Goal: Task Accomplishment & Management: Use online tool/utility

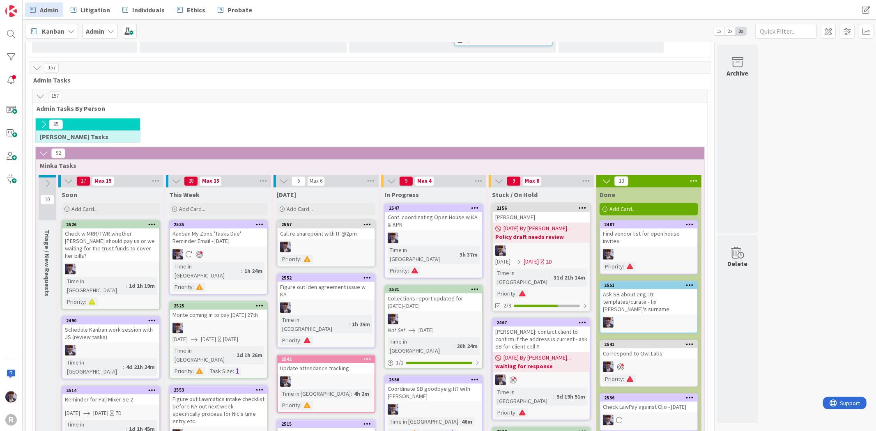
scroll to position [1377, 0]
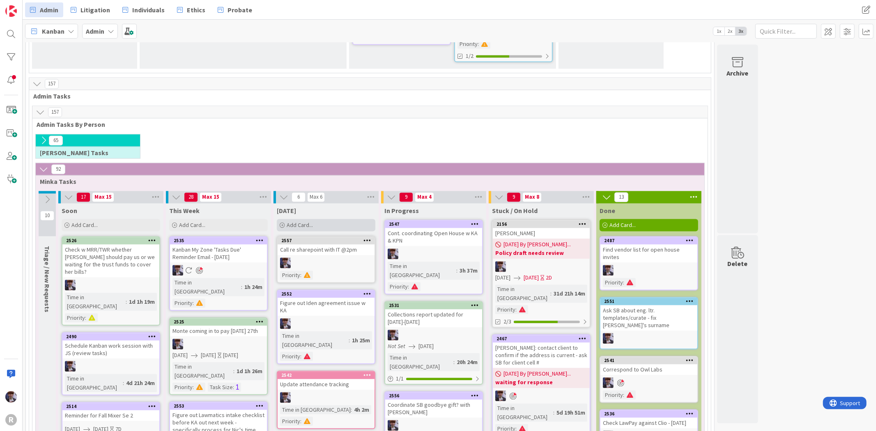
click at [313, 221] on span "Add Card..." at bounding box center [300, 224] width 26 height 7
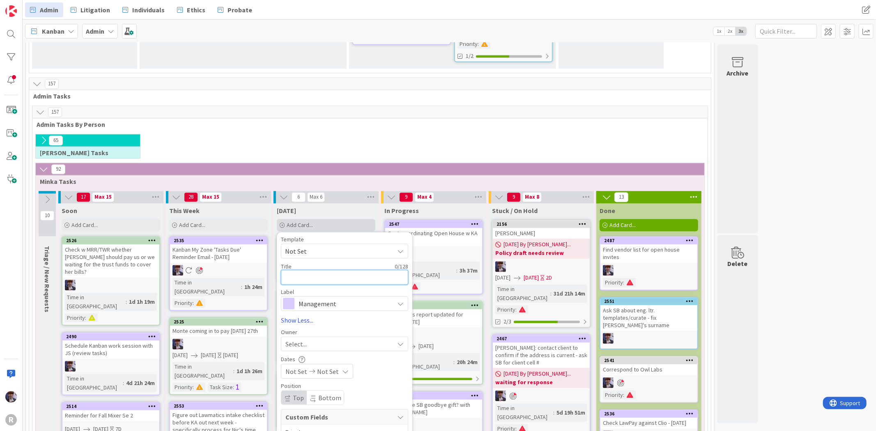
type textarea "c"
type textarea "x"
type textarea "cU"
type textarea "x"
type textarea "cUT"
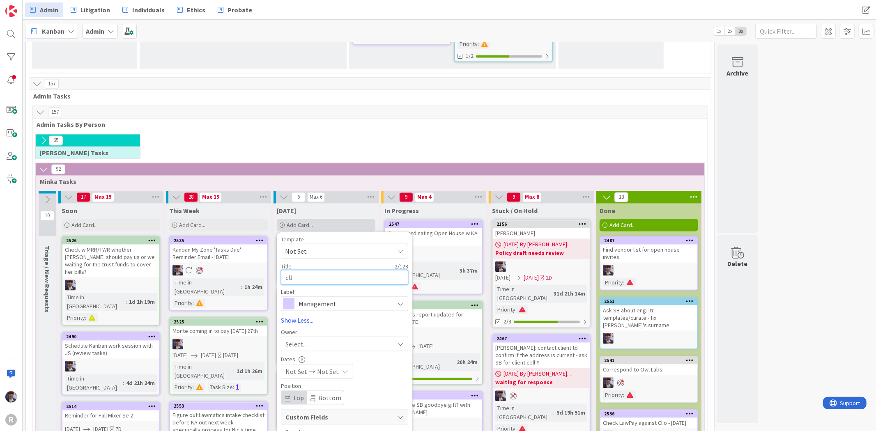
type textarea "x"
type textarea "cU"
type textarea "x"
type textarea "c"
type textarea "x"
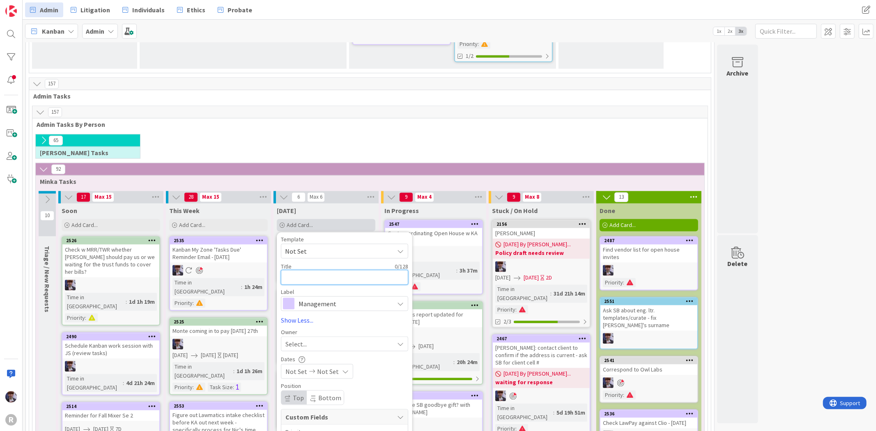
type textarea "C"
type textarea "x"
type textarea "Cu"
type textarea "x"
type textarea "Cut"
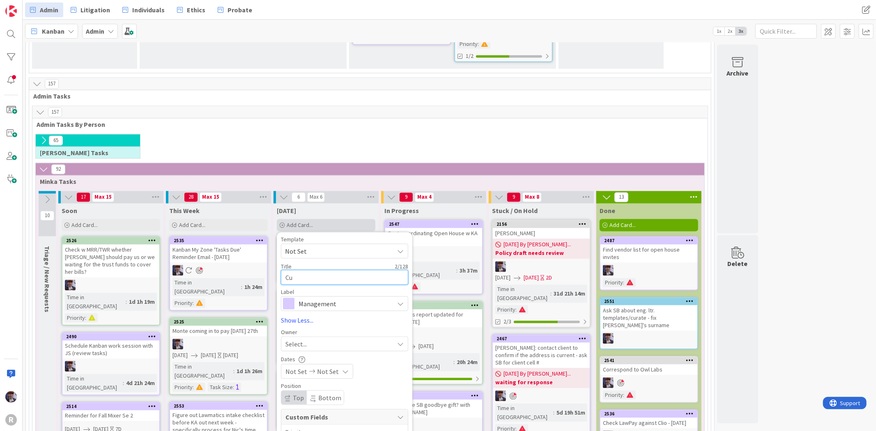
type textarea "x"
type textarea "Cu"
type textarea "x"
type textarea "Cur"
type textarea "x"
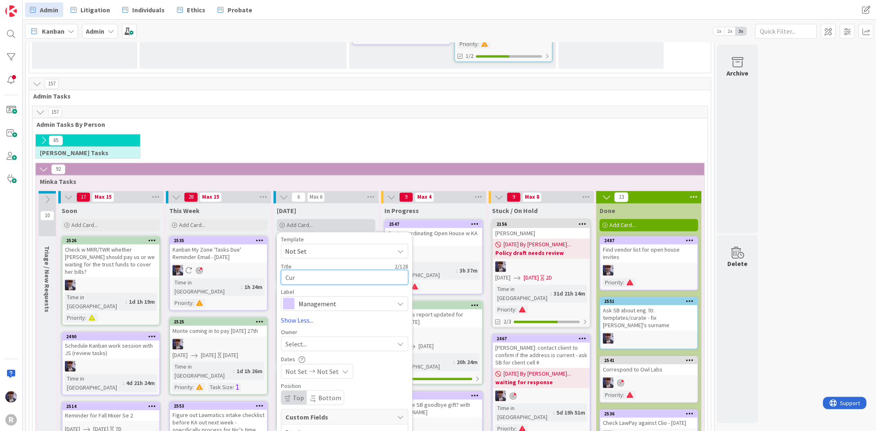
type textarea "Cure"
type textarea "x"
type textarea "Cur"
type textarea "x"
type textarea "Cura"
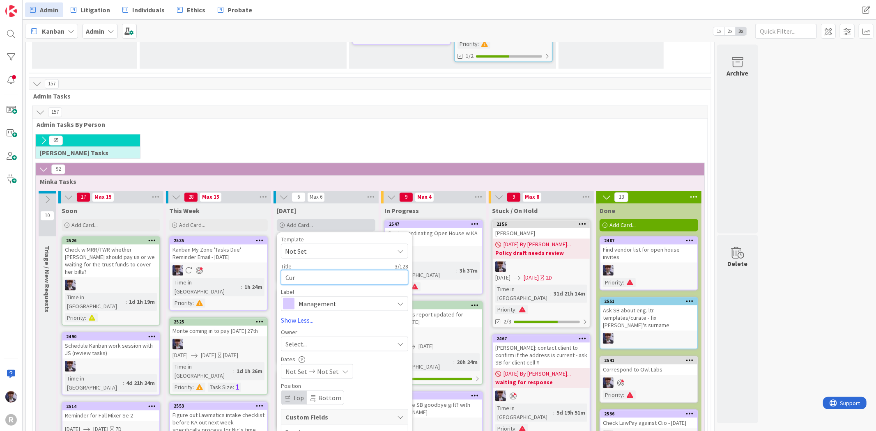
type textarea "x"
type textarea "Curat"
type textarea "x"
type textarea "Curate"
type textarea "x"
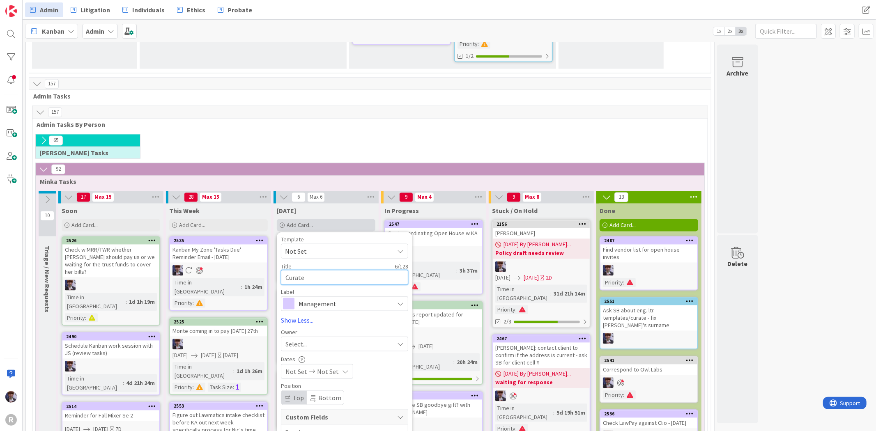
type textarea "Curate"
type textarea "x"
type textarea "Curate I"
type textarea "x"
type textarea "Curate IT"
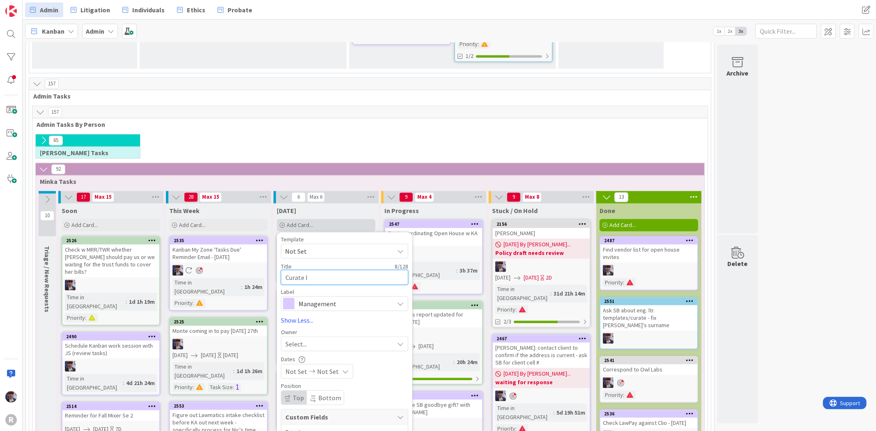
type textarea "x"
type textarea "Curate IT"
type textarea "x"
type textarea "Curate IT"
type textarea "x"
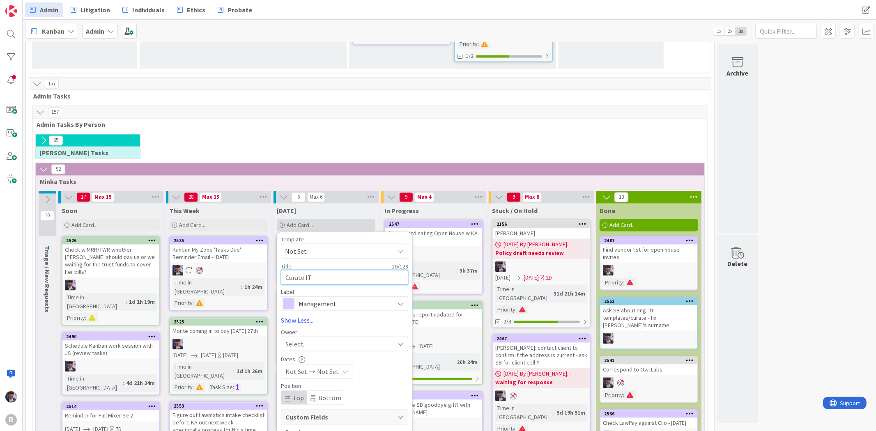
type textarea "Curate I"
type textarea "x"
type textarea "Curate"
type textarea "x"
type textarea "Curate M"
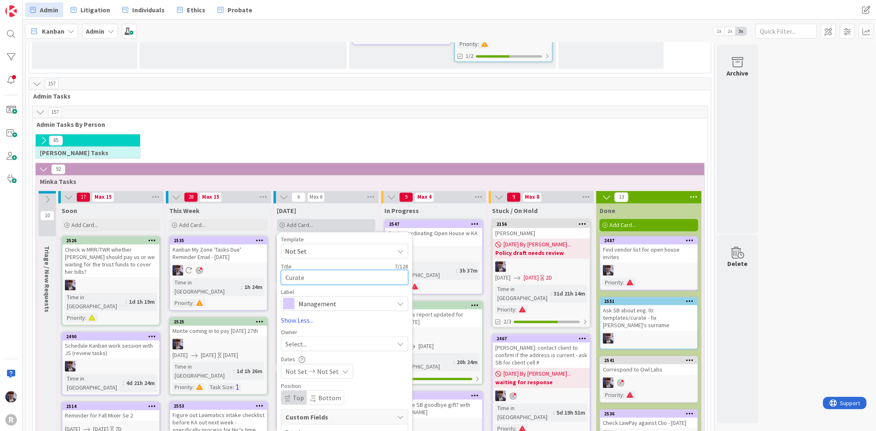
type textarea "x"
type textarea "Curate Ma"
type textarea "x"
type textarea "Curate Mar"
type textarea "x"
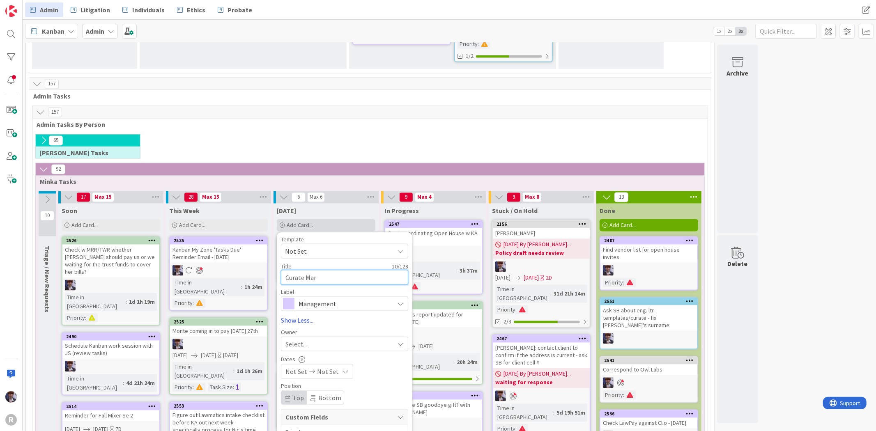
type textarea "Curate Mart"
type textarea "x"
type textarea "Curate [PERSON_NAME]"
type textarea "x"
type textarea "Curate Martib"
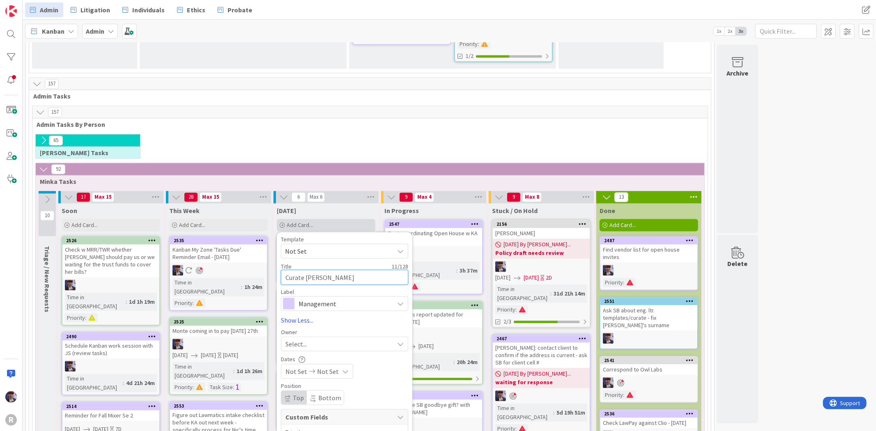
type textarea "x"
type textarea "Curate Martib'"
type textarea "x"
type textarea "Curate [PERSON_NAME]'s"
type textarea "x"
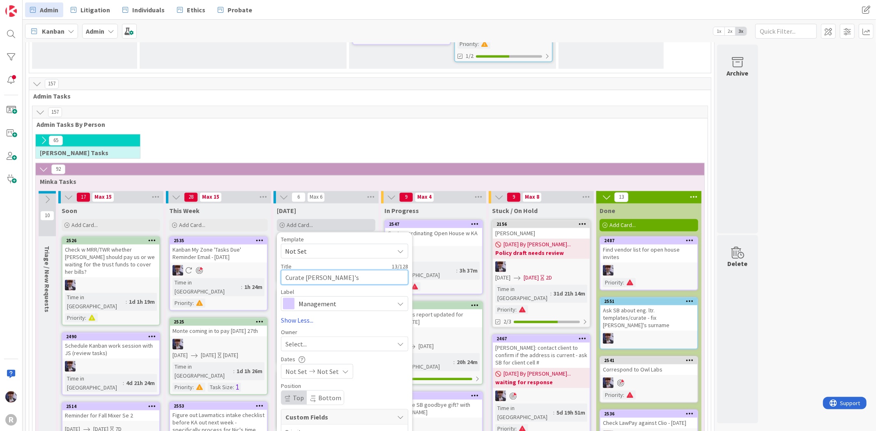
type textarea "Curate [PERSON_NAME]'s"
type textarea "x"
type textarea "Curate [PERSON_NAME]'s"
type textarea "x"
type textarea "Curate Martib'"
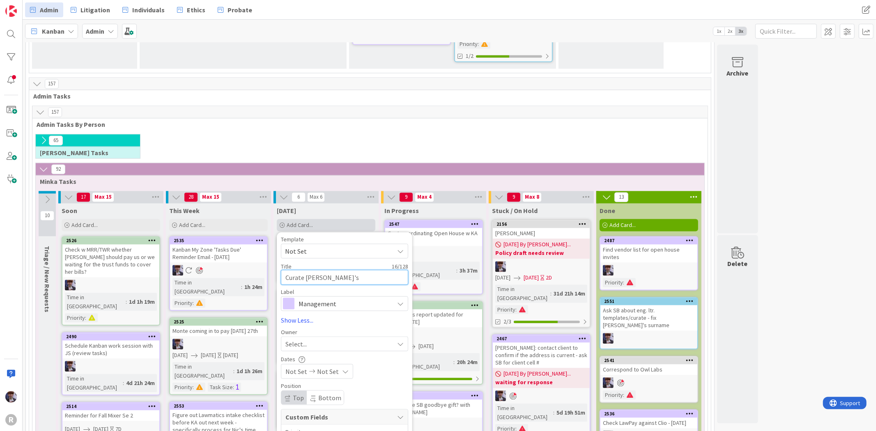
type textarea "x"
type textarea "Curate Martib"
type textarea "x"
type textarea "Curate [PERSON_NAME]"
type textarea "x"
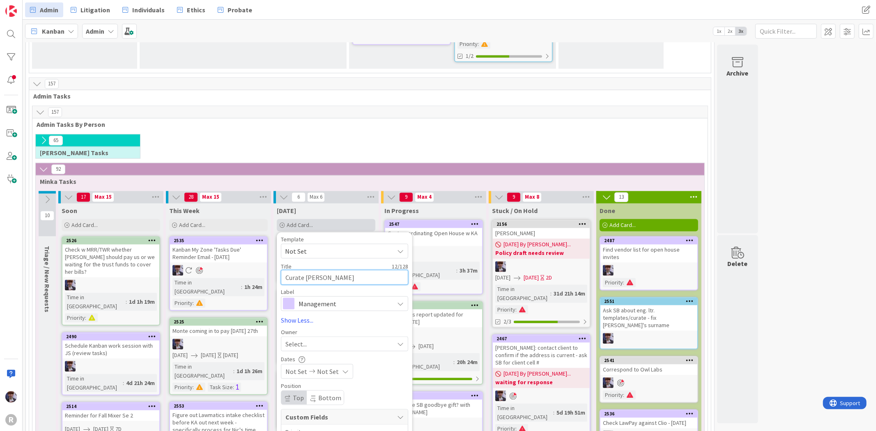
type textarea "Curate [PERSON_NAME]"
type textarea "x"
type textarea "Curate [PERSON_NAME]'"
type textarea "x"
type textarea "Curate [PERSON_NAME]"
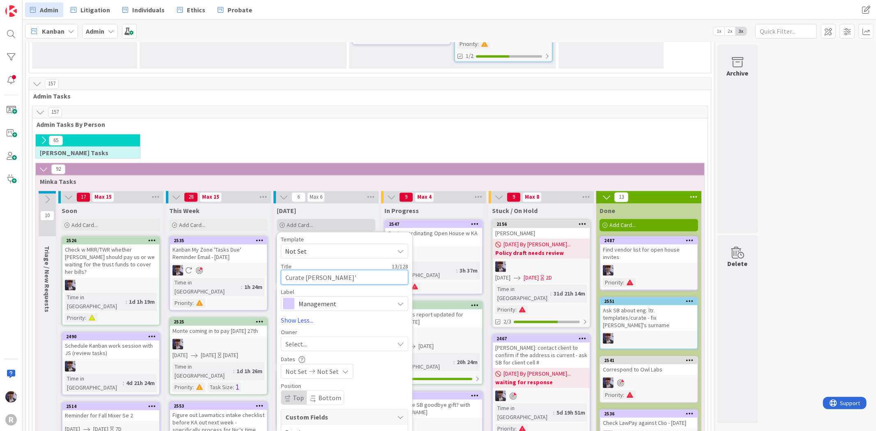
type textarea "x"
type textarea "Curate [PERSON_NAME]"
type textarea "x"
type textarea "Curate [PERSON_NAME] O"
type textarea "x"
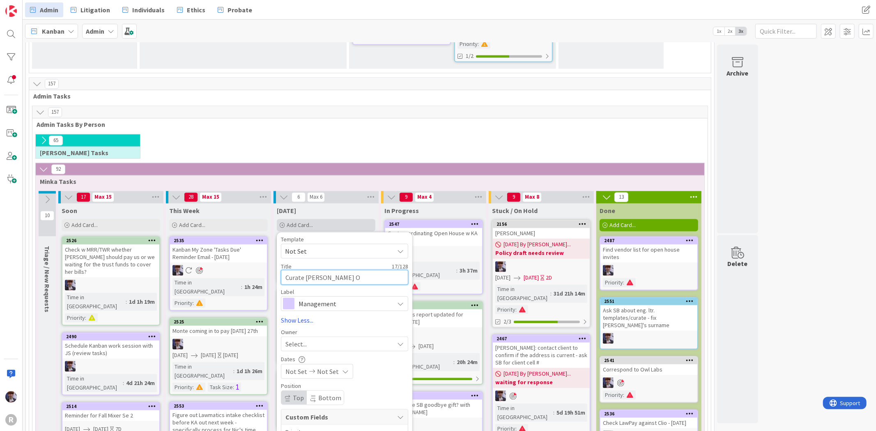
type textarea "Curate [PERSON_NAME]"
type textarea "x"
type textarea "Curate [PERSON_NAME]"
type textarea "x"
type textarea "Curate [PERSON_NAME] d"
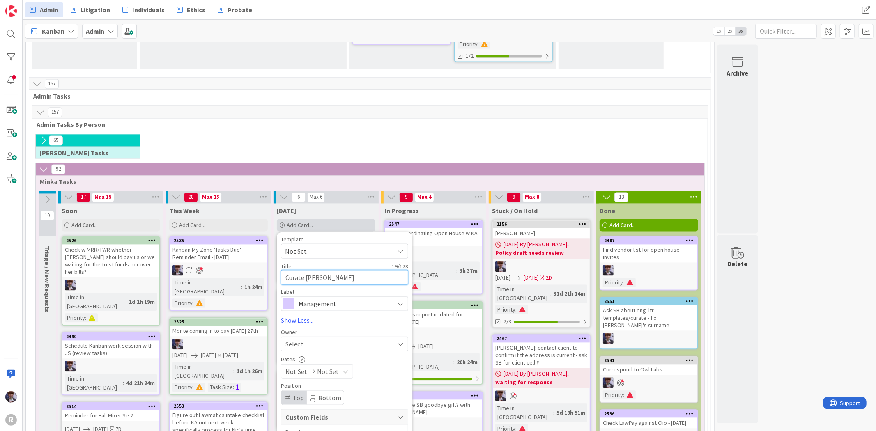
type textarea "x"
type textarea "Curate [PERSON_NAME] do"
type textarea "x"
type textarea "Curate [PERSON_NAME] doc"
type textarea "x"
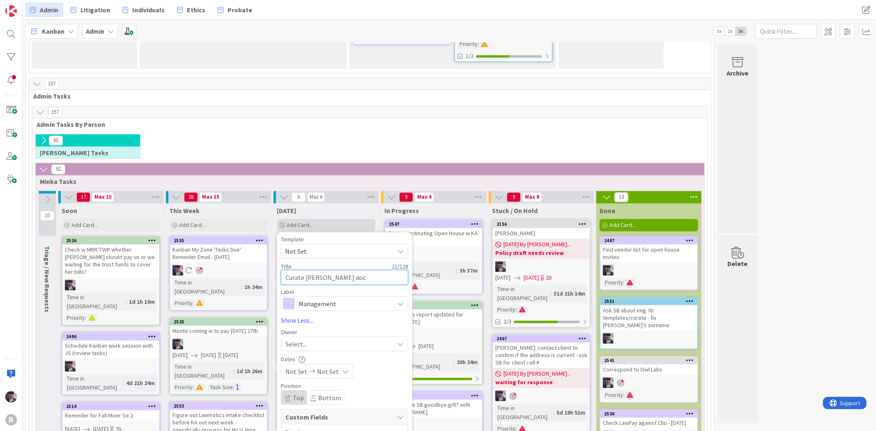
type textarea "Curate [PERSON_NAME] docu"
type textarea "x"
type textarea "Curate [PERSON_NAME] docum"
type textarea "x"
type textarea "Curate [PERSON_NAME] docume"
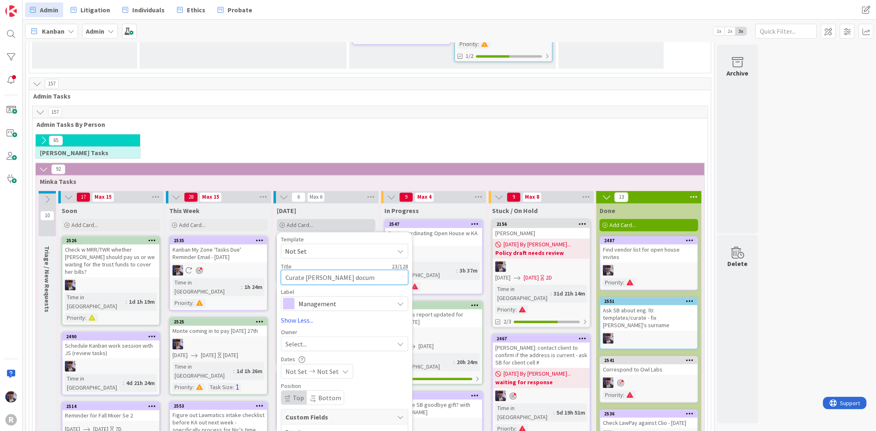
type textarea "x"
type textarea "Curate [PERSON_NAME] documen"
type textarea "x"
type textarea "Curate [PERSON_NAME] document"
type textarea "x"
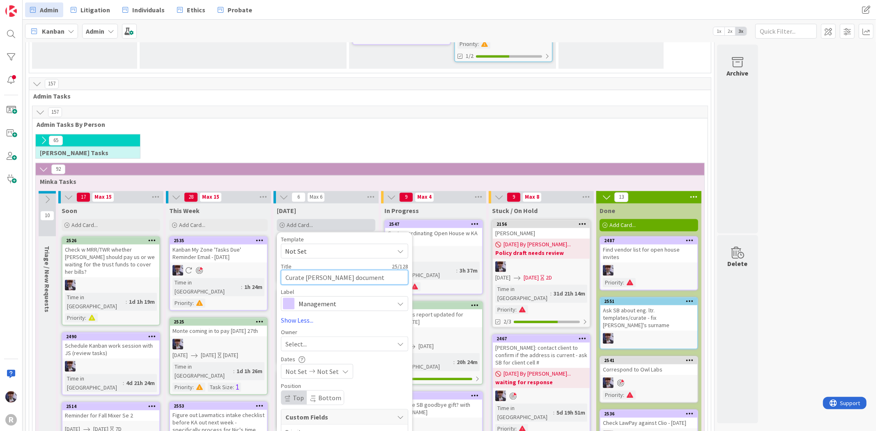
type textarea "Curate [PERSON_NAME] document"
type textarea "x"
type textarea "Curate [PERSON_NAME] document i"
type textarea "x"
type textarea "Curate [PERSON_NAME] document in"
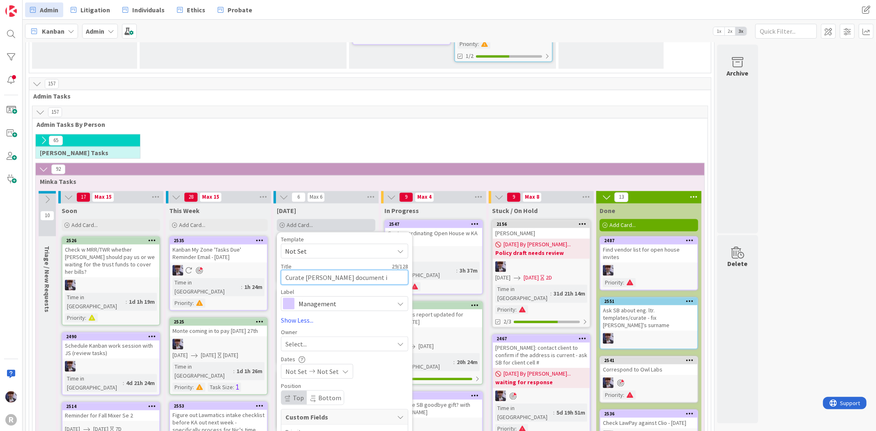
type textarea "x"
type textarea "Curate [PERSON_NAME] document in"
type textarea "x"
type textarea "Curate [PERSON_NAME] document in"
type textarea "x"
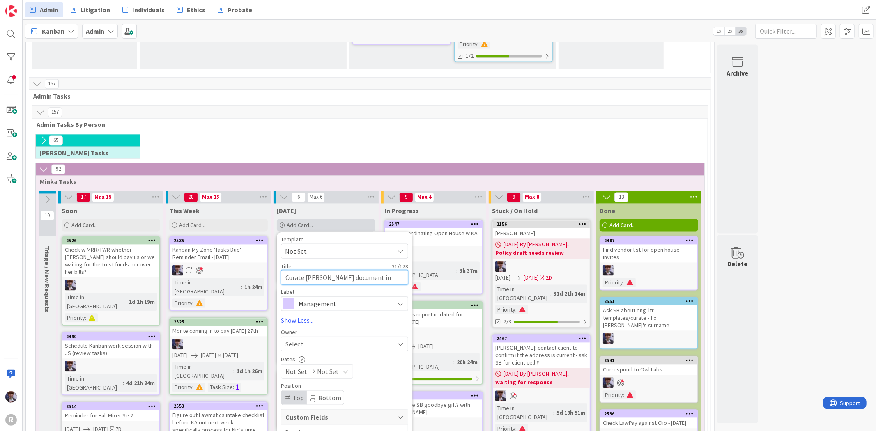
type textarea "Curate [PERSON_NAME] document i"
type textarea "x"
type textarea "Curate [PERSON_NAME] document"
type textarea "x"
drag, startPoint x: 355, startPoint y: 140, endPoint x: 329, endPoint y: 145, distance: 26.7
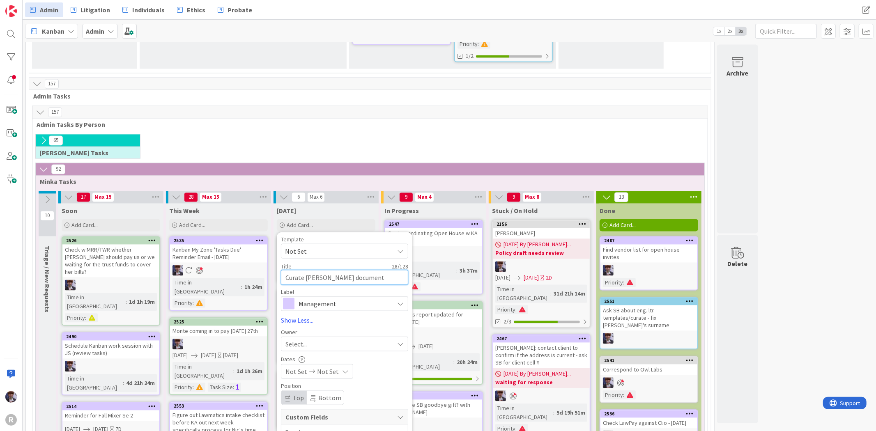
click at [329, 270] on textarea "Curate [PERSON_NAME] document" at bounding box center [344, 277] width 127 height 15
type textarea "Curate [PERSON_NAME] I"
type textarea "x"
type textarea "Curate [PERSON_NAME]"
type textarea "x"
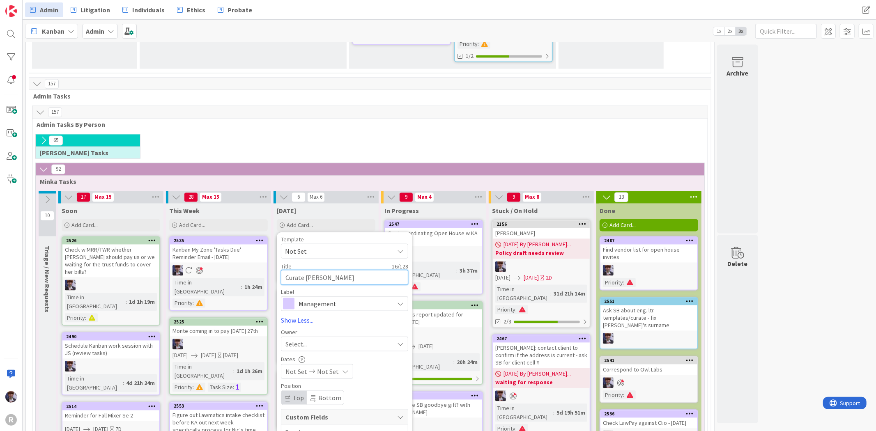
type textarea "Curate [PERSON_NAME] P"
type textarea "x"
type textarea "Curate [PERSON_NAME] PC"
type textarea "x"
type textarea "Curate [PERSON_NAME] PC"
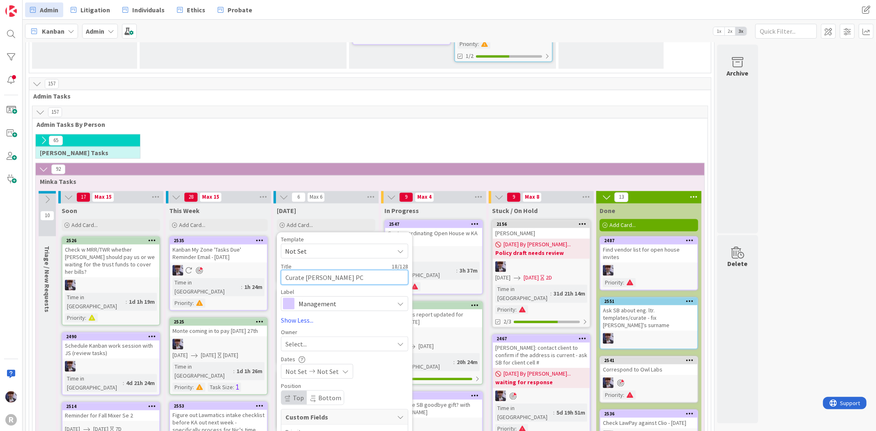
type textarea "x"
type textarea "Curate [PERSON_NAME] PC i"
type textarea "x"
type textarea "Curate [PERSON_NAME] PC in"
type textarea "x"
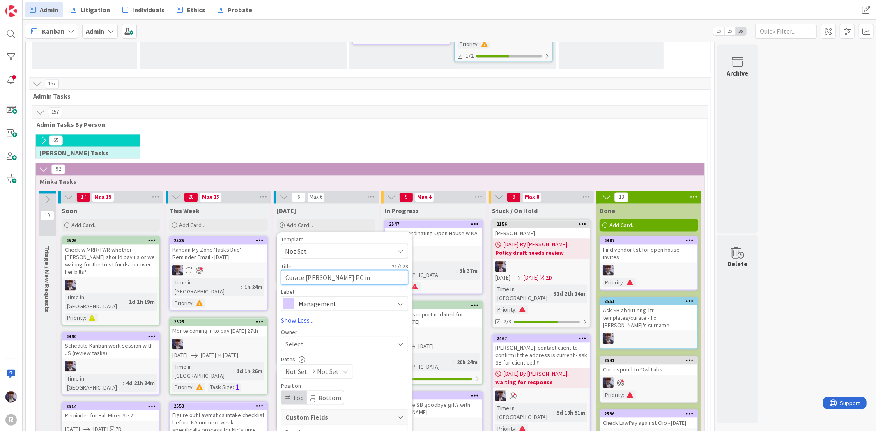
type textarea "Curate [PERSON_NAME] PC inf"
type textarea "x"
type textarea "Curate [PERSON_NAME] PC info"
type textarea "x"
type textarea "Curate [PERSON_NAME] PC info"
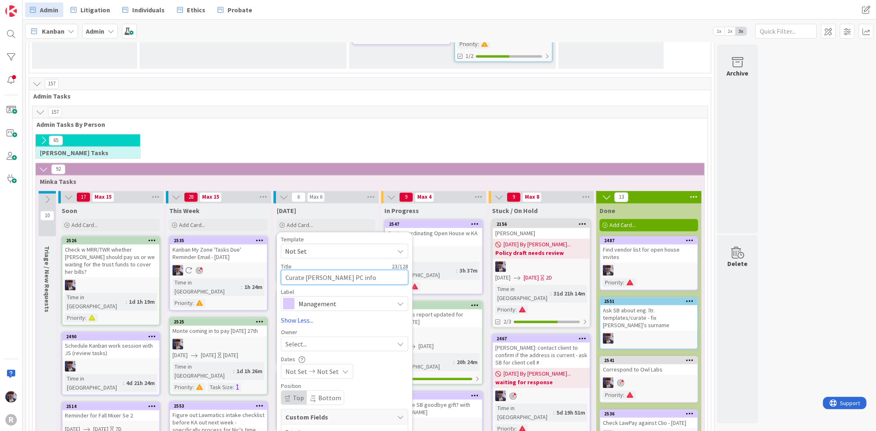
type textarea "x"
type textarea "Curate [PERSON_NAME] PC info i"
type textarea "x"
type textarea "Curate [PERSON_NAME] PC info in"
type textarea "x"
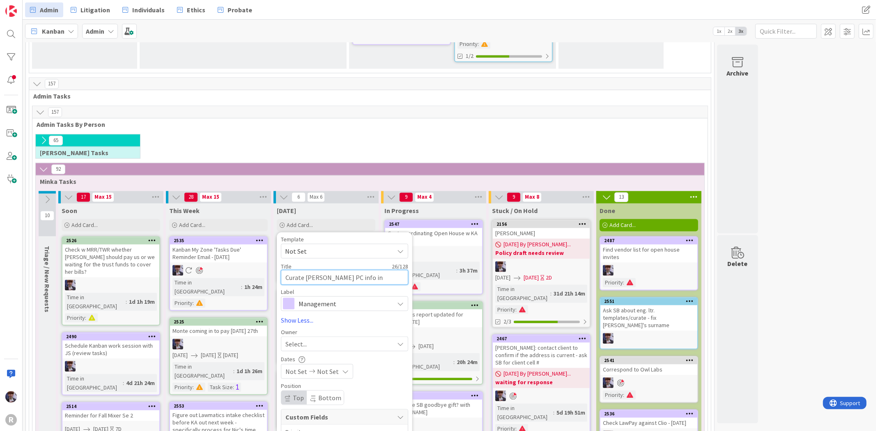
type textarea "Curate [PERSON_NAME] PC info in"
type textarea "x"
type textarea "Curate [PERSON_NAME] PC info in m"
type textarea "x"
type textarea "Curate [PERSON_NAME] PC info in ma"
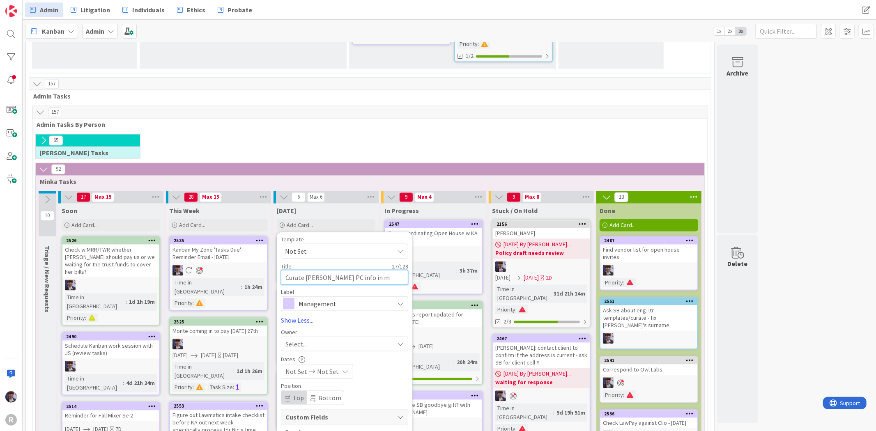
type textarea "x"
type textarea "Curate [PERSON_NAME] PC info in man"
type textarea "x"
type textarea "Curate [PERSON_NAME] PC info in mana"
type textarea "x"
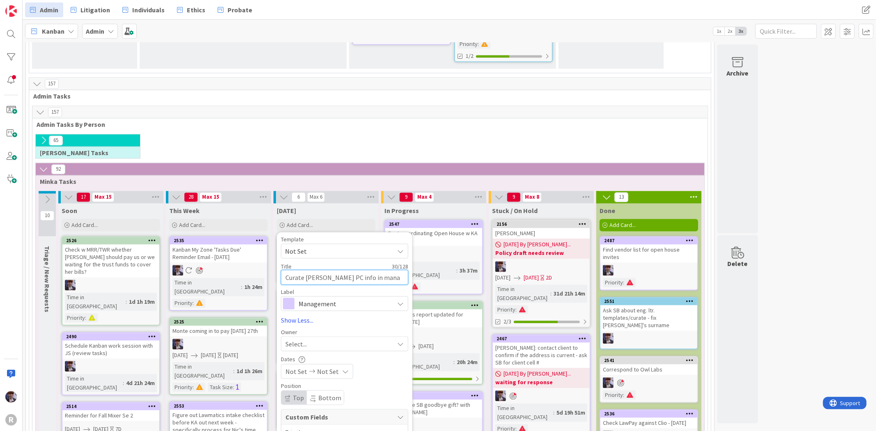
type textarea "Curate [PERSON_NAME] PC info in [GEOGRAPHIC_DATA]"
type textarea "x"
type textarea "Curate [PERSON_NAME] PC info in manage"
type textarea "x"
type textarea "Curate [PERSON_NAME] PC info in managem"
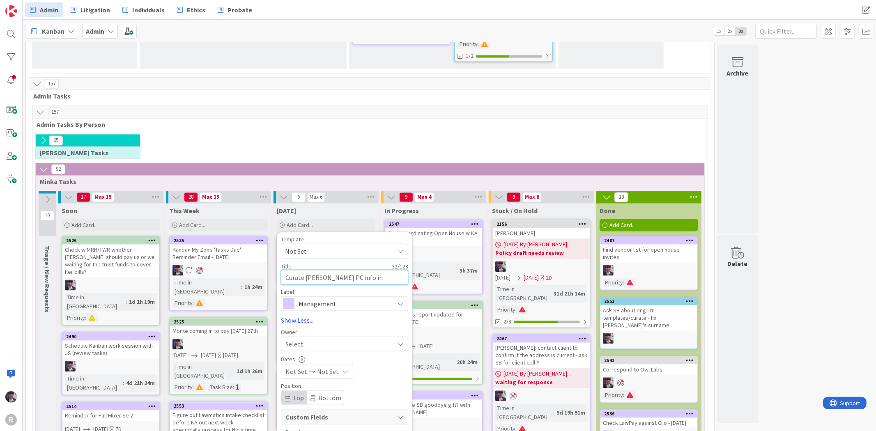
type textarea "x"
type textarea "Curate [PERSON_NAME] PC info in manageme"
type textarea "x"
type textarea "Curate [PERSON_NAME] PC info in managemen"
type textarea "x"
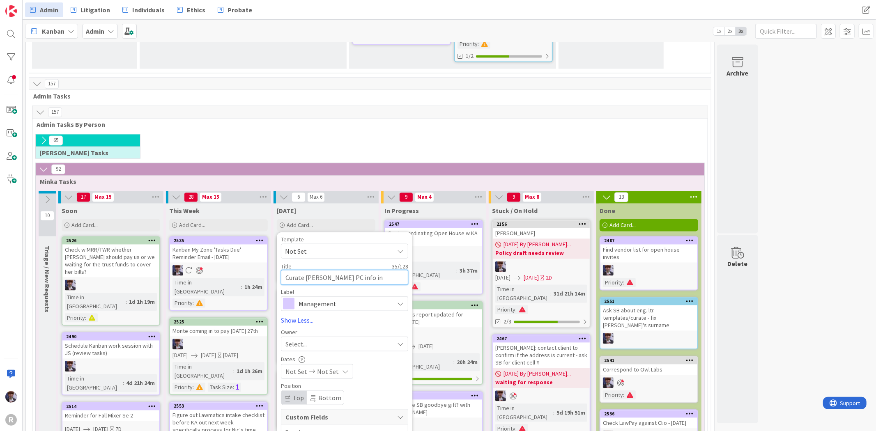
type textarea "Curate [PERSON_NAME] PC info in management"
type textarea "x"
type textarea "Curate [PERSON_NAME] PC info in management"
type textarea "x"
type textarea "Curate [PERSON_NAME] PC info in management"
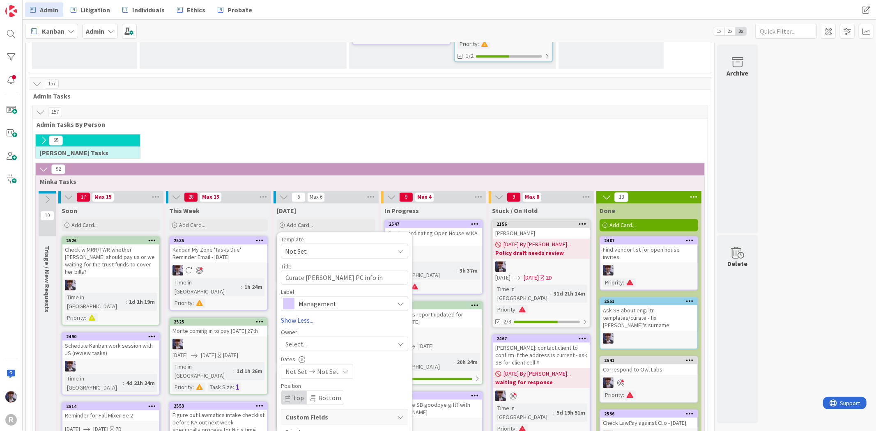
click at [326, 298] on span "Management" at bounding box center [344, 304] width 91 height 12
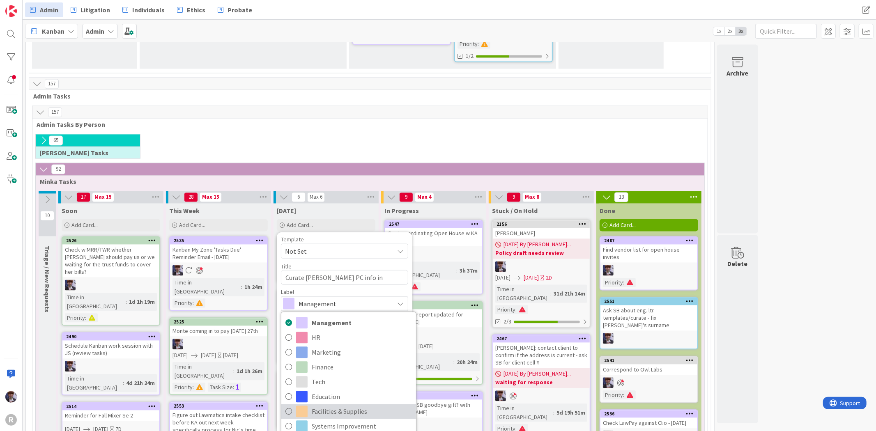
click at [346, 405] on span "Facilities & Supplies" at bounding box center [362, 411] width 100 height 12
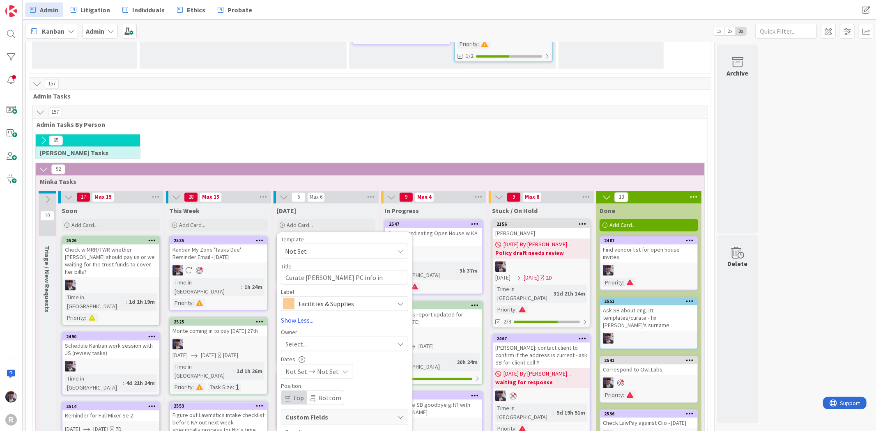
click at [322, 339] on div "Select..." at bounding box center [340, 344] width 108 height 10
click at [335, 389] on link "[PERSON_NAME]" at bounding box center [348, 397] width 135 height 16
click at [338, 236] on div "Template Not Set Title 38 / 128 Curate [PERSON_NAME] PC info in management Labe…" at bounding box center [344, 381] width 127 height 291
click at [341, 338] on div "[PERSON_NAME]" at bounding box center [338, 344] width 111 height 12
click at [343, 407] on span "[PERSON_NAME]" at bounding box center [333, 413] width 40 height 12
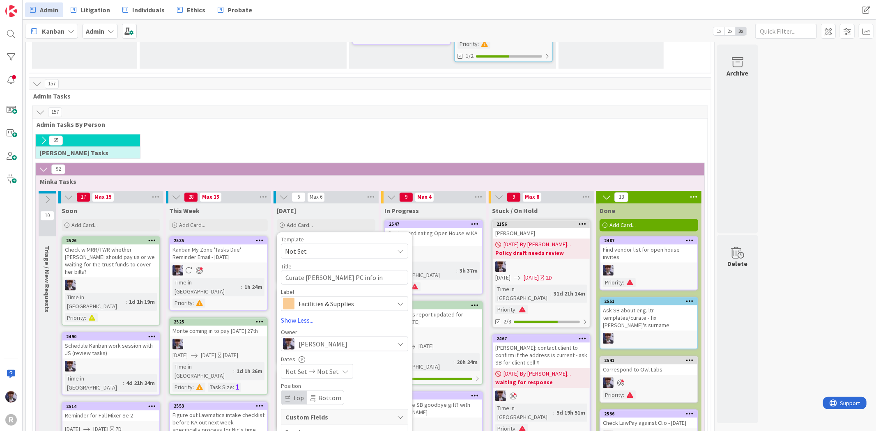
type textarea "x"
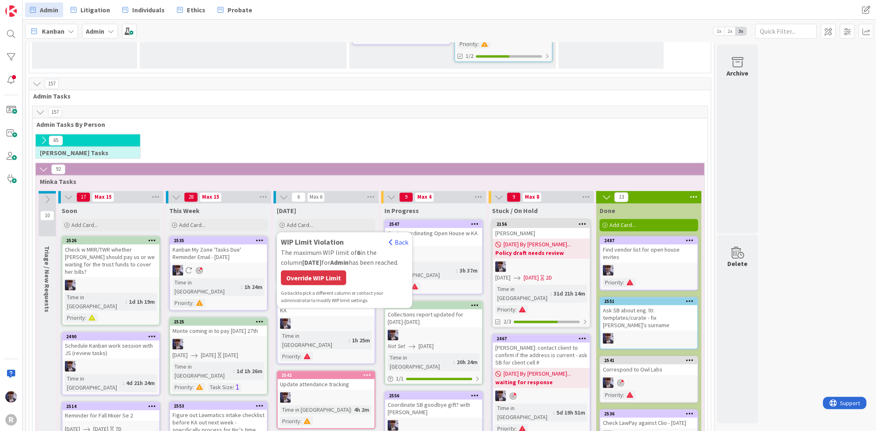
click at [309, 236] on div "WIP Limit Violation Back The maximum WIP limit of 6 in the column [DATE] for Ad…" at bounding box center [344, 270] width 127 height 68
click at [310, 270] on div "Override WIP Limit" at bounding box center [313, 277] width 65 height 15
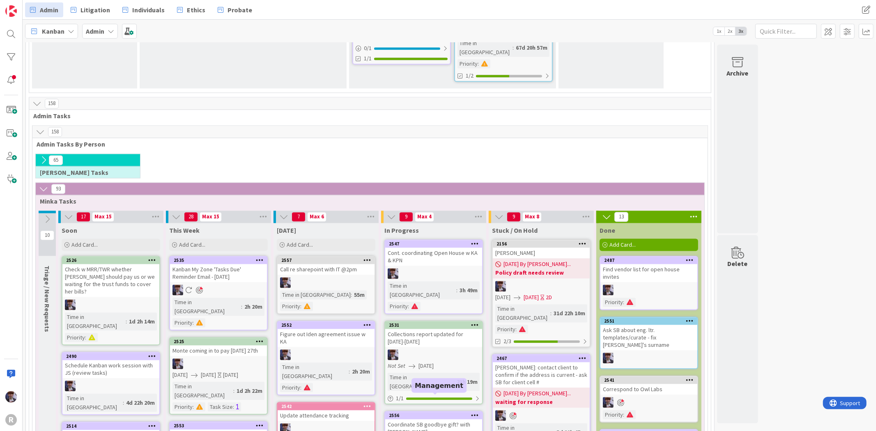
scroll to position [1341, 0]
